Goal: Transaction & Acquisition: Purchase product/service

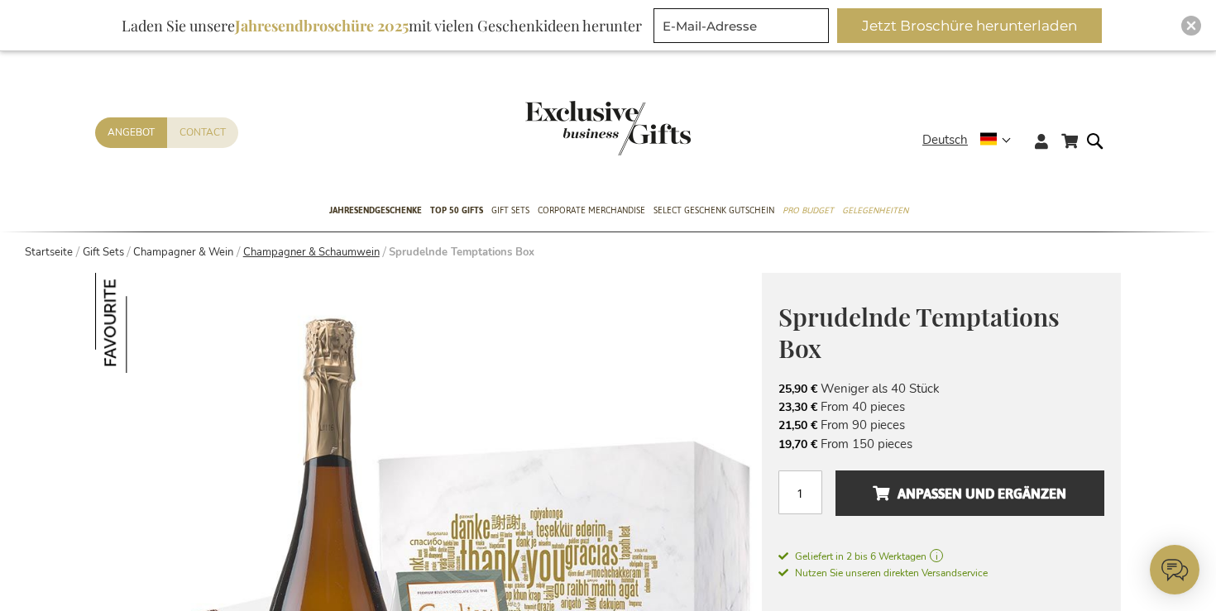
click at [343, 250] on link "Champagner & Schaumwein" at bounding box center [311, 252] width 136 height 15
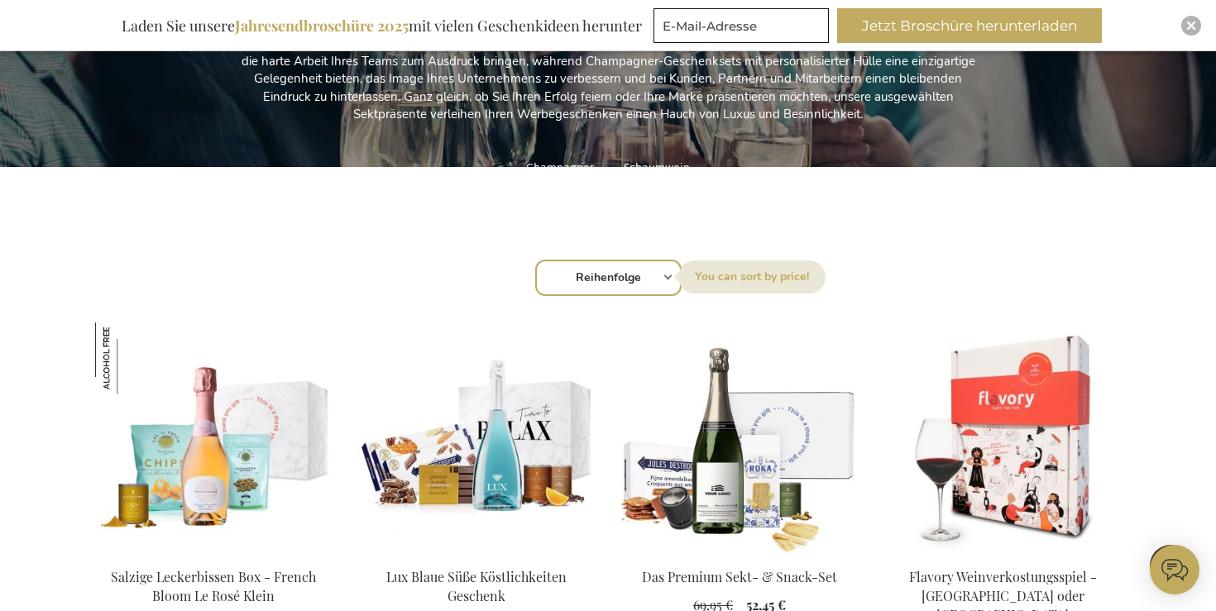
select select "price_asc"
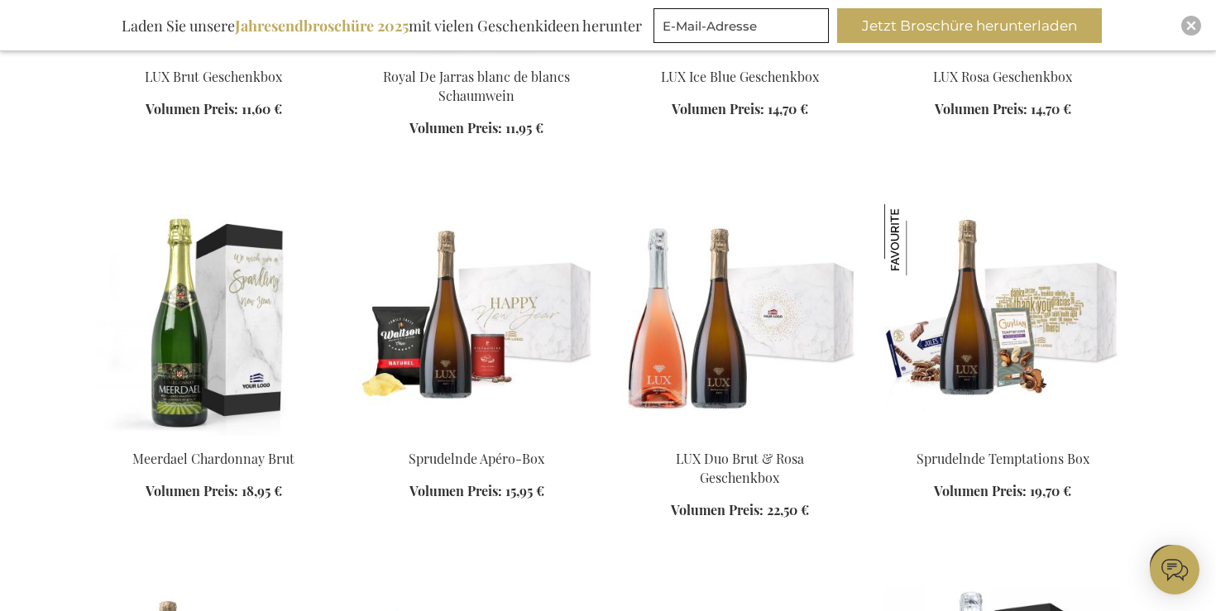
scroll to position [897, 0]
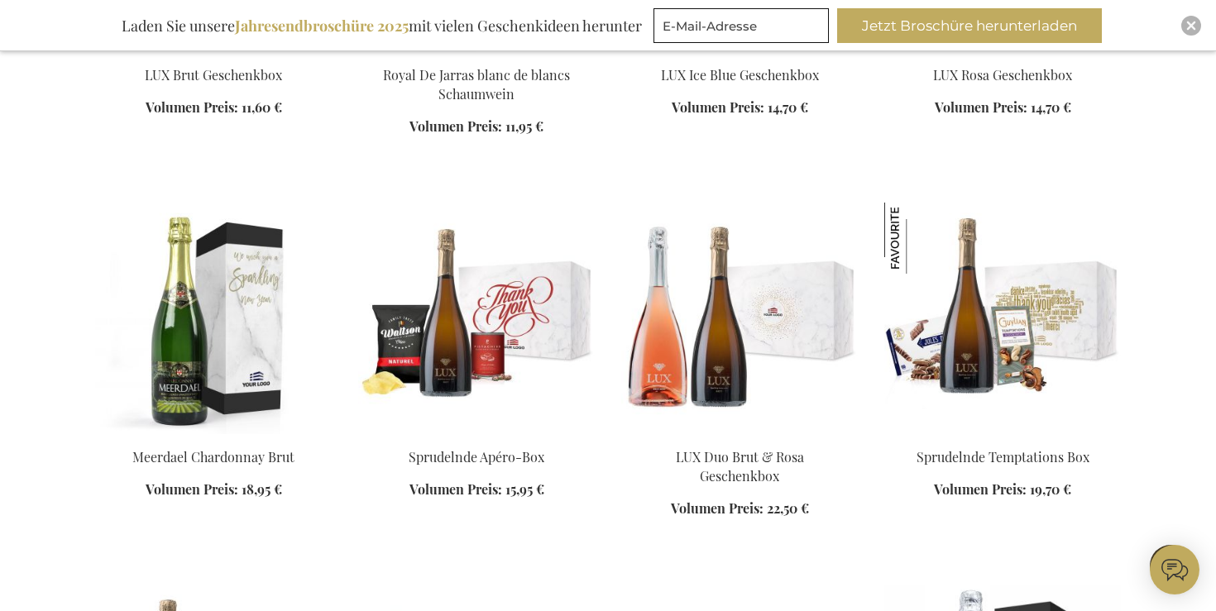
click at [485, 325] on img at bounding box center [476, 319] width 236 height 232
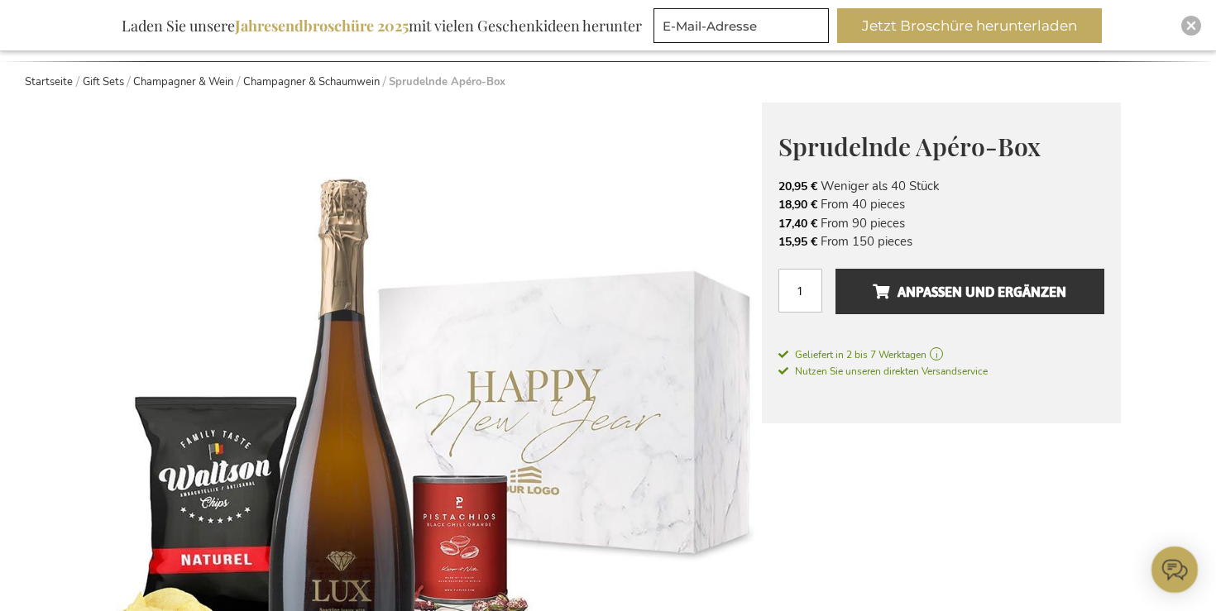
scroll to position [167, 0]
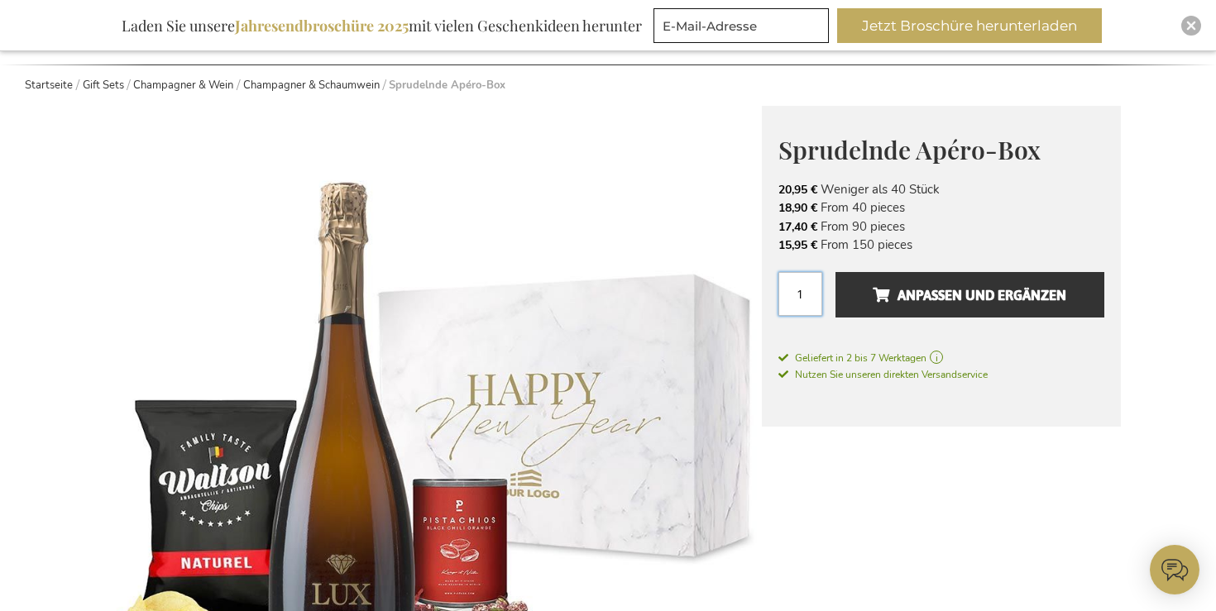
click at [790, 299] on input "1" at bounding box center [800, 294] width 44 height 44
type input "2"
click at [874, 372] on span "Nutzen Sie unseren direkten Versandservice" at bounding box center [882, 374] width 209 height 13
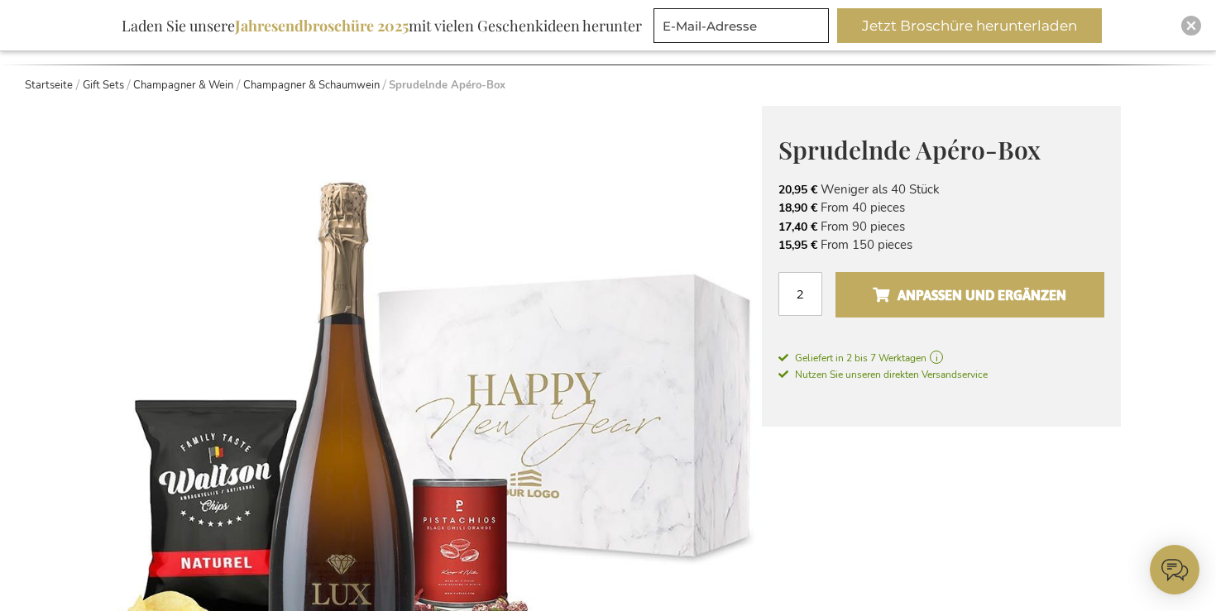
click at [905, 292] on span "Anpassen und ergänzen" at bounding box center [968, 295] width 193 height 26
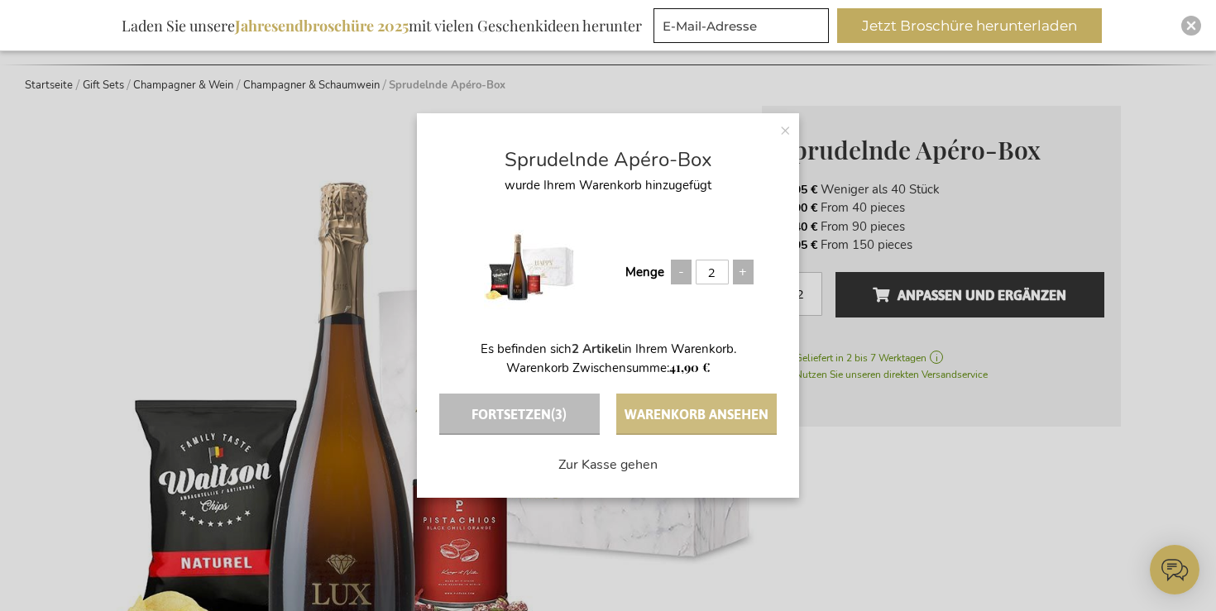
click at [714, 420] on button "Warenkorb ansehen" at bounding box center [696, 414] width 160 height 41
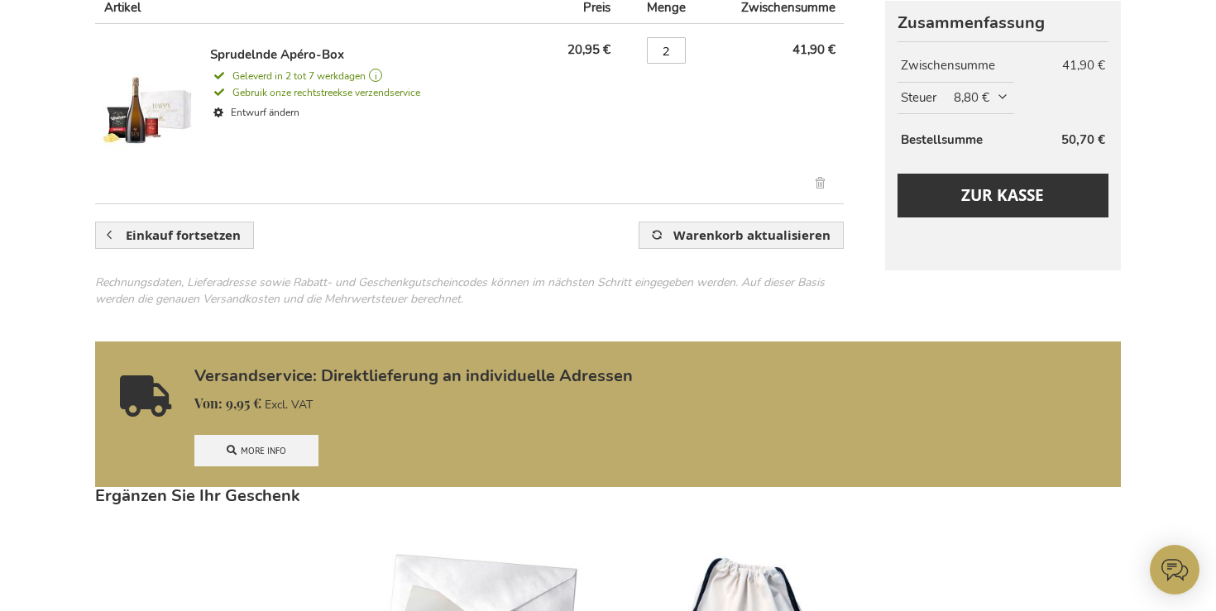
scroll to position [346, 0]
click at [265, 459] on link "More info" at bounding box center [256, 450] width 124 height 31
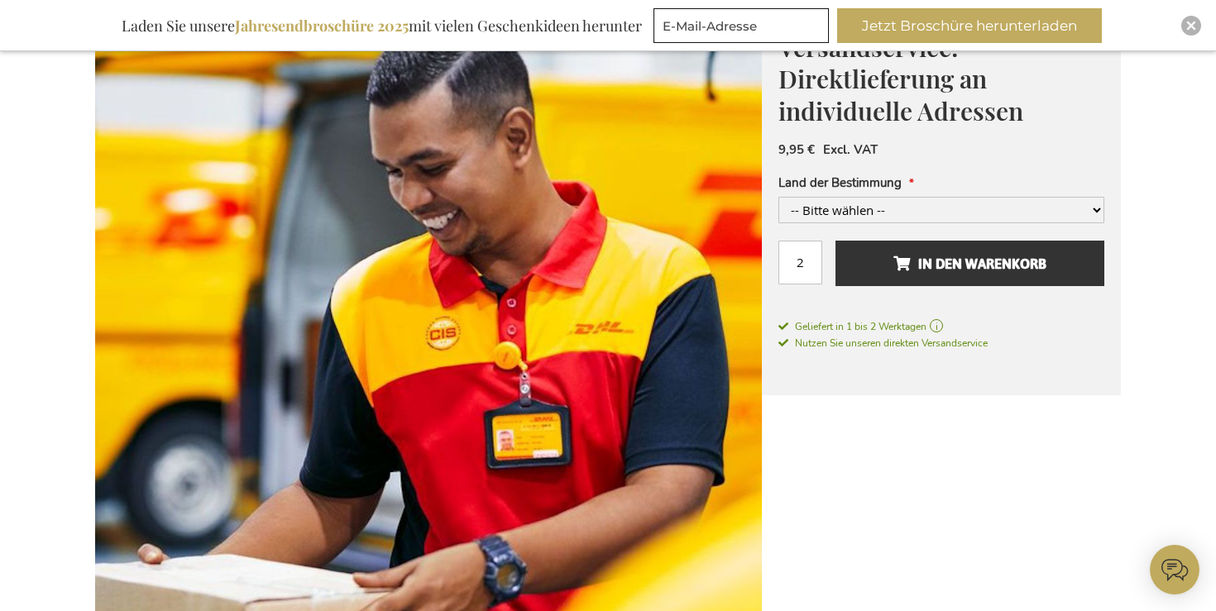
scroll to position [271, 0]
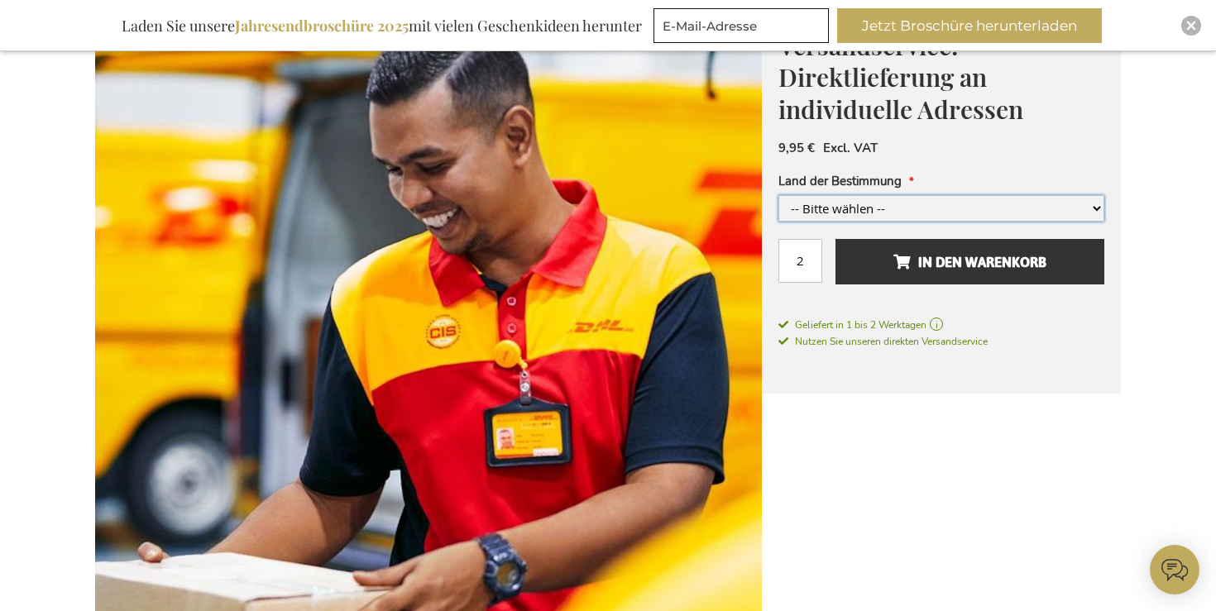
select select "1578"
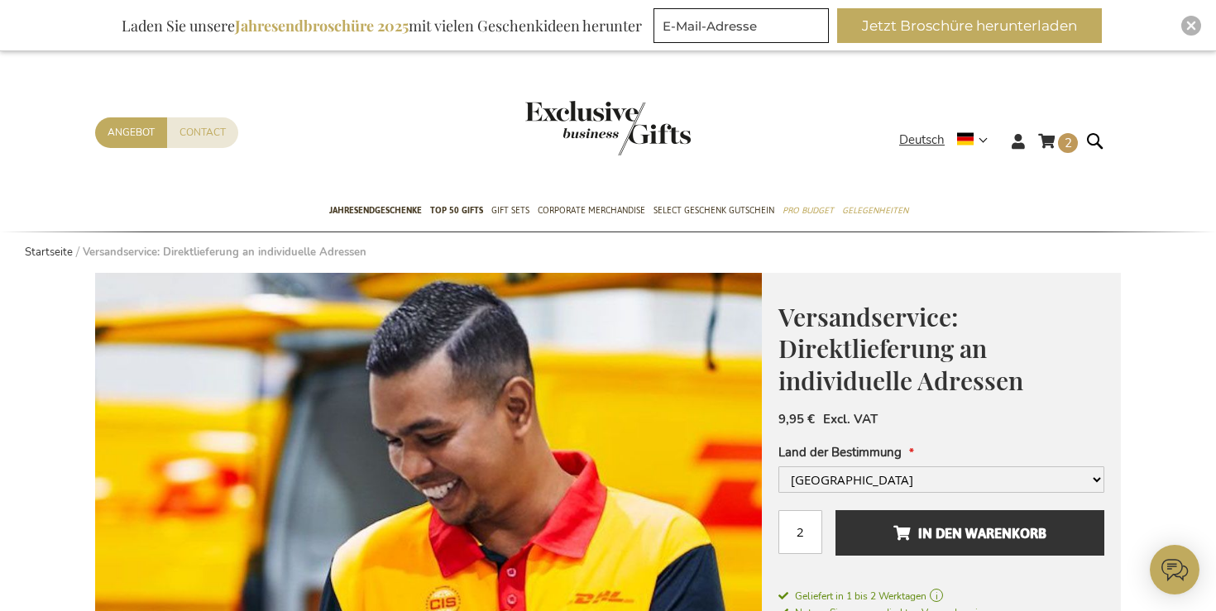
scroll to position [0, 0]
